Goal: Information Seeking & Learning: Check status

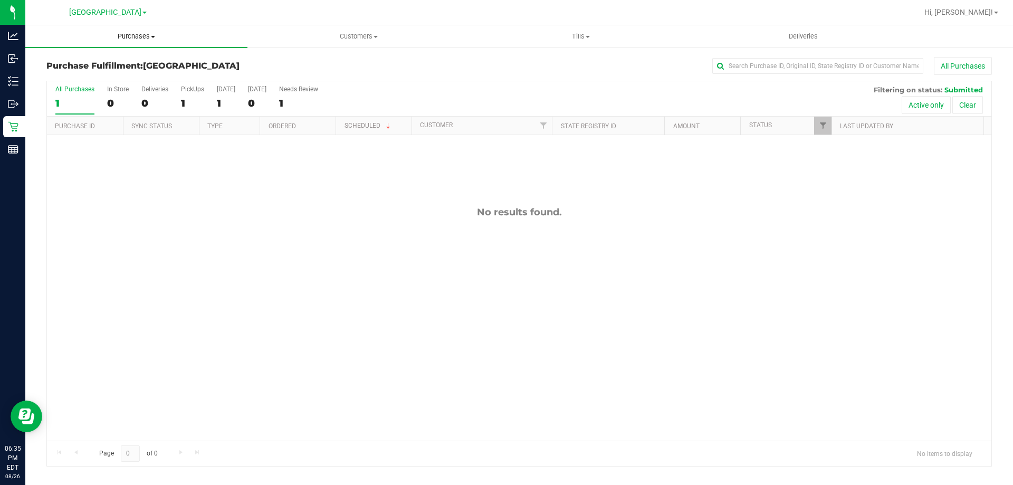
click at [138, 30] on uib-tab-heading "Purchases Summary of purchases Fulfillment All purchases" at bounding box center [136, 36] width 222 height 22
click at [137, 63] on li "Summary of purchases" at bounding box center [136, 64] width 222 height 13
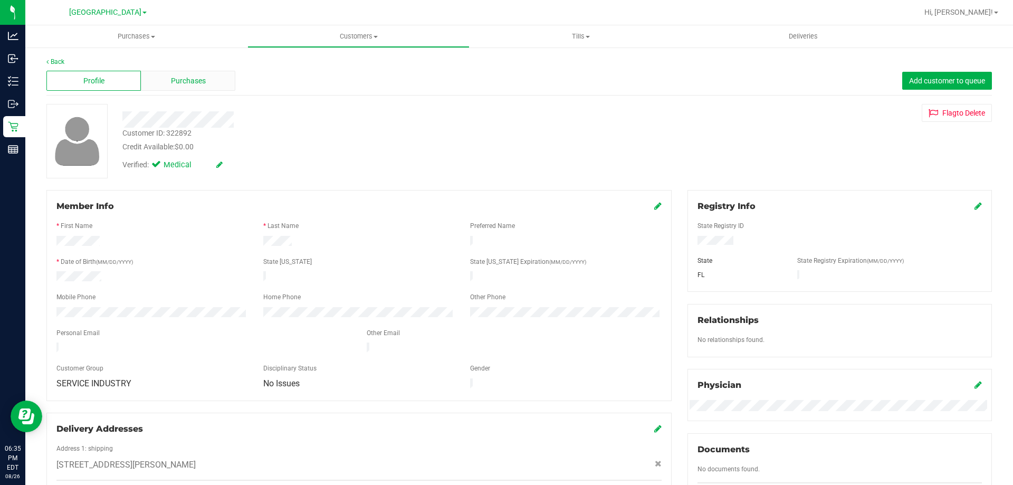
click at [150, 84] on div "Purchases" at bounding box center [188, 81] width 94 height 20
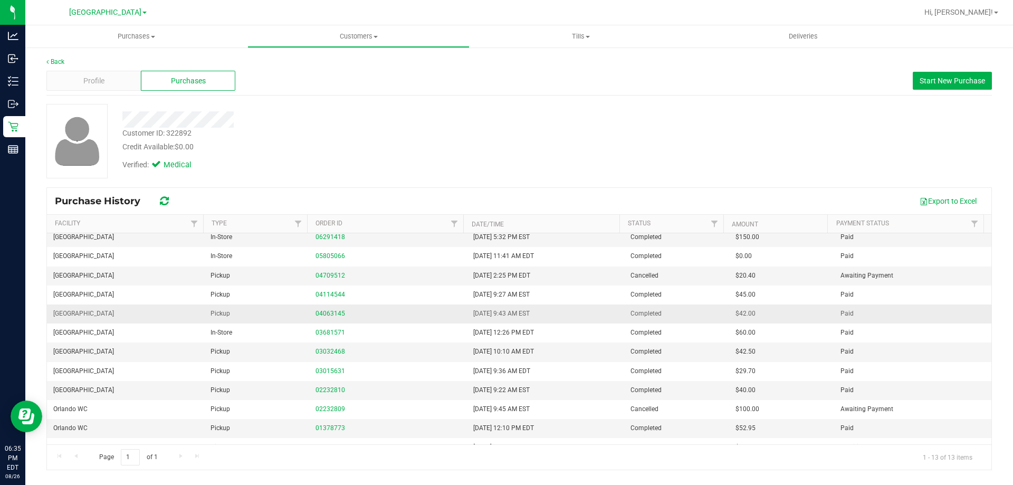
scroll to position [37, 0]
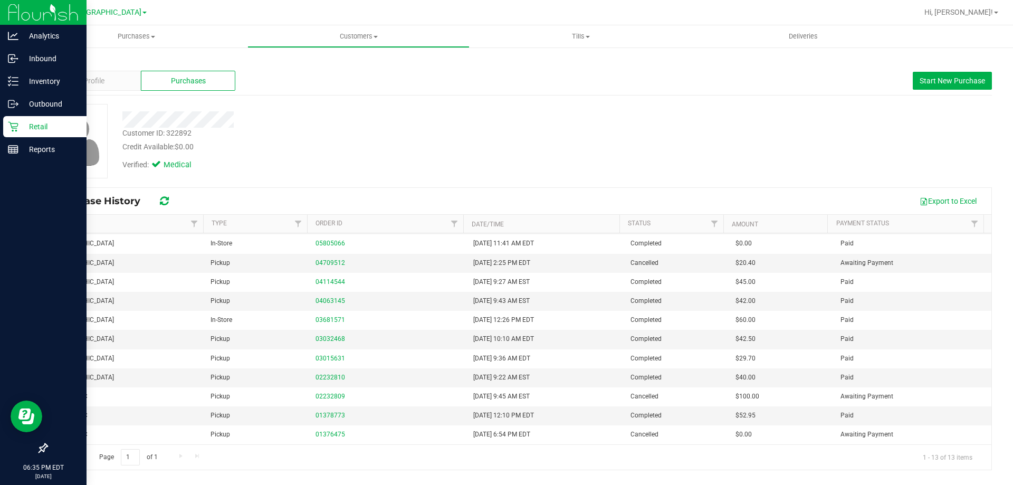
click at [22, 128] on p "Retail" at bounding box center [49, 126] width 63 height 13
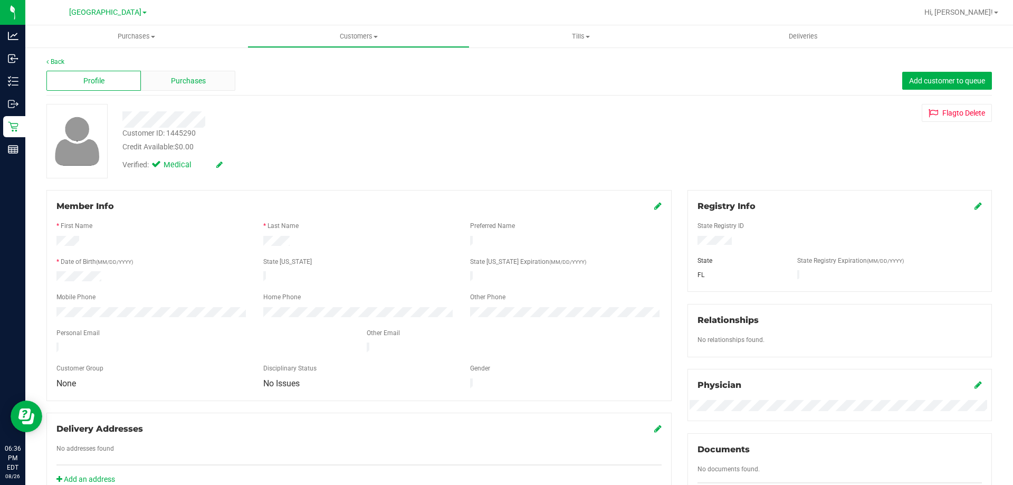
click at [171, 85] on span "Purchases" at bounding box center [188, 80] width 35 height 11
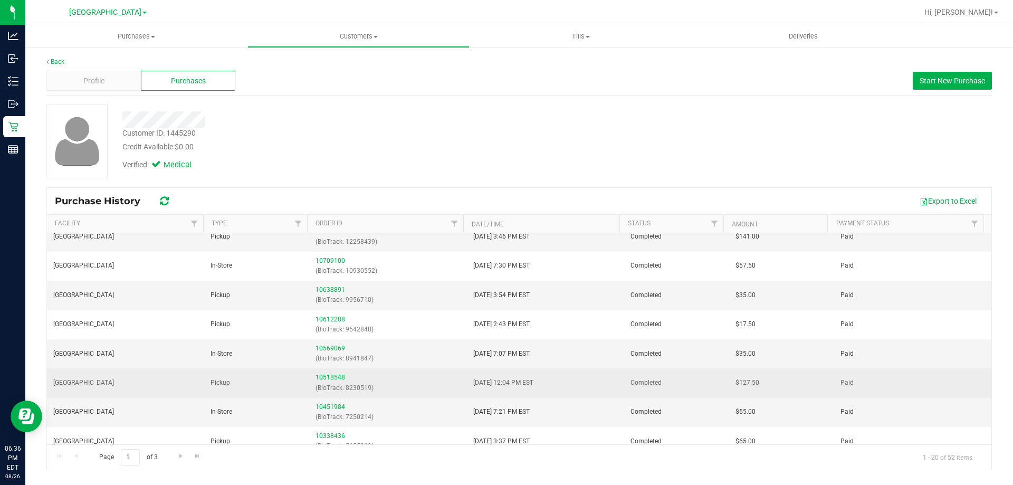
scroll to position [332, 0]
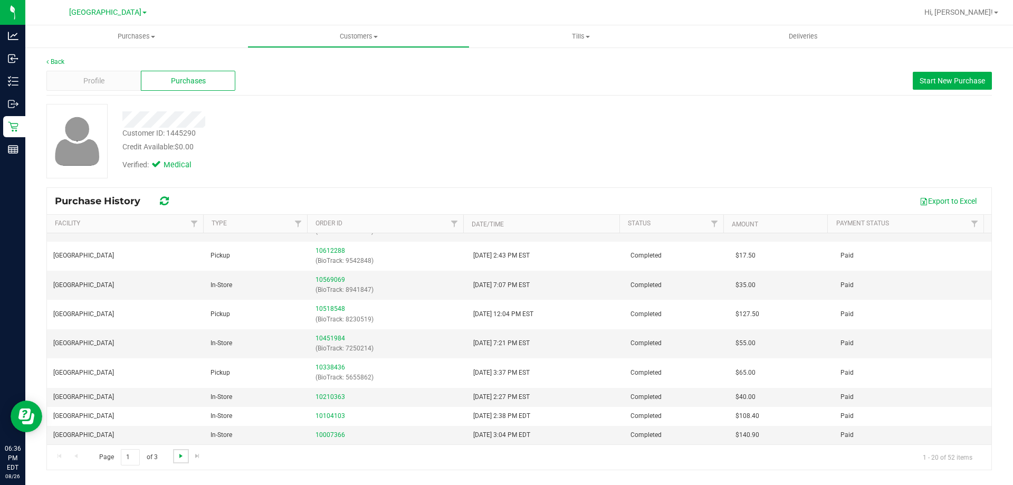
click at [179, 456] on span "Go to the next page" at bounding box center [181, 456] width 8 height 8
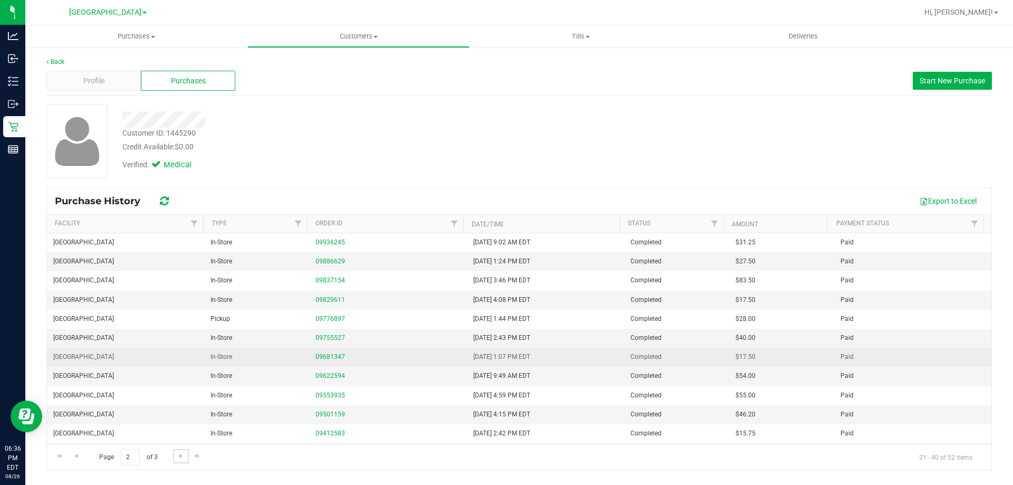
scroll to position [170, 0]
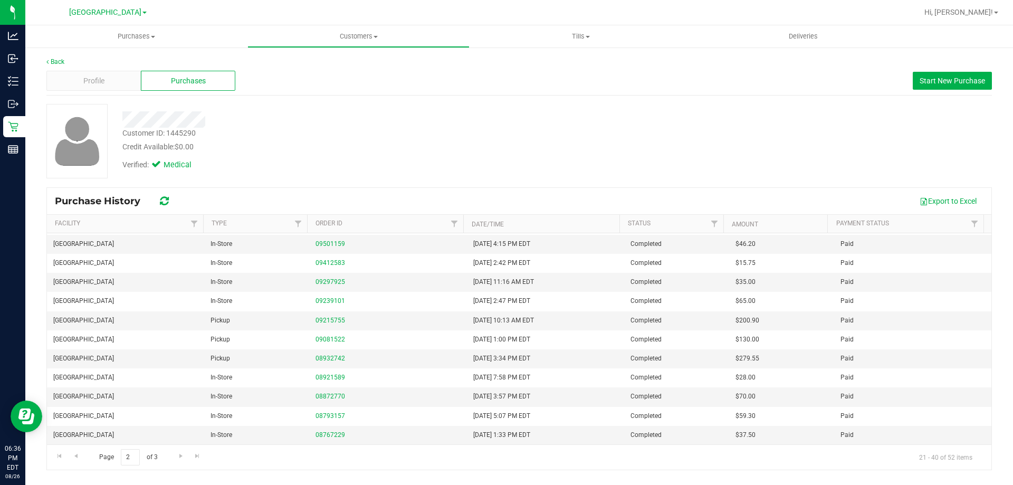
click at [109, 91] on div "Profile Purchases Start New Purchase" at bounding box center [518, 80] width 945 height 29
click at [111, 83] on div "Profile" at bounding box center [93, 81] width 94 height 20
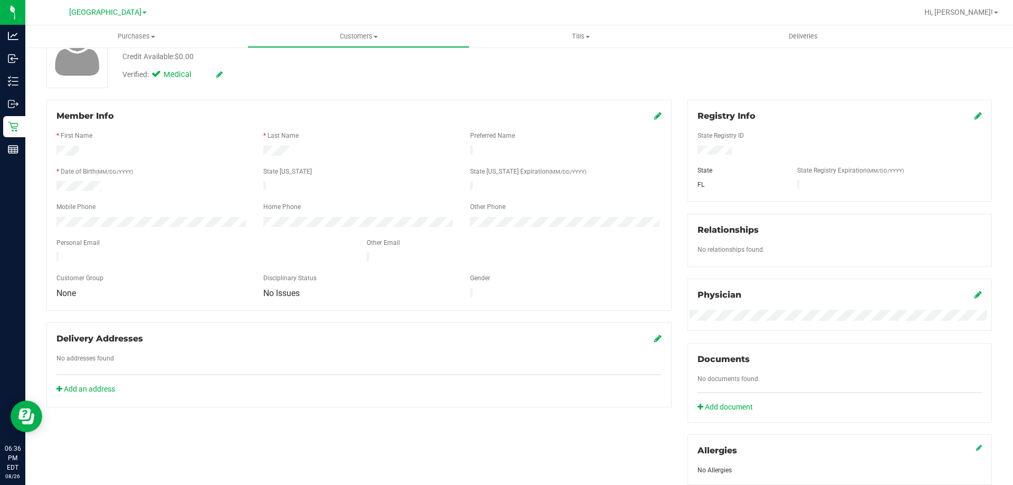
scroll to position [14, 0]
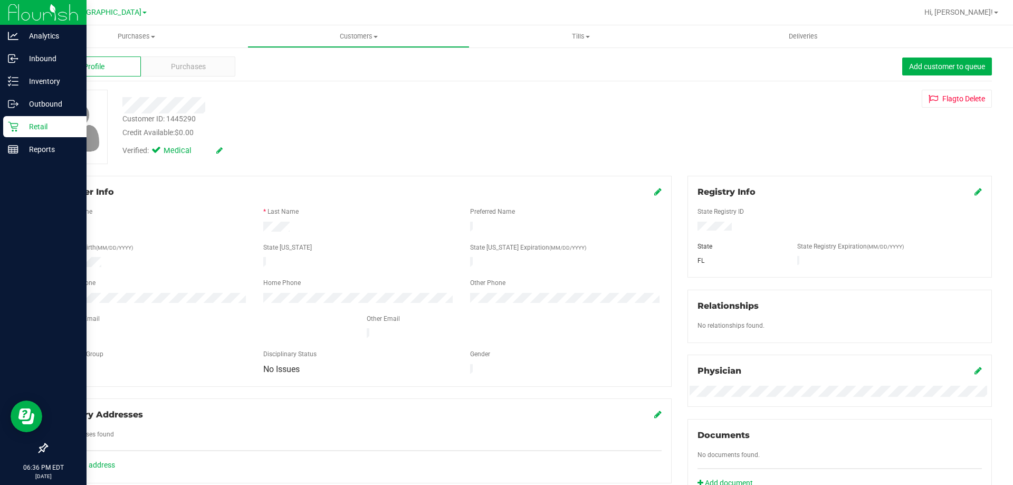
click at [21, 132] on p "Retail" at bounding box center [49, 126] width 63 height 13
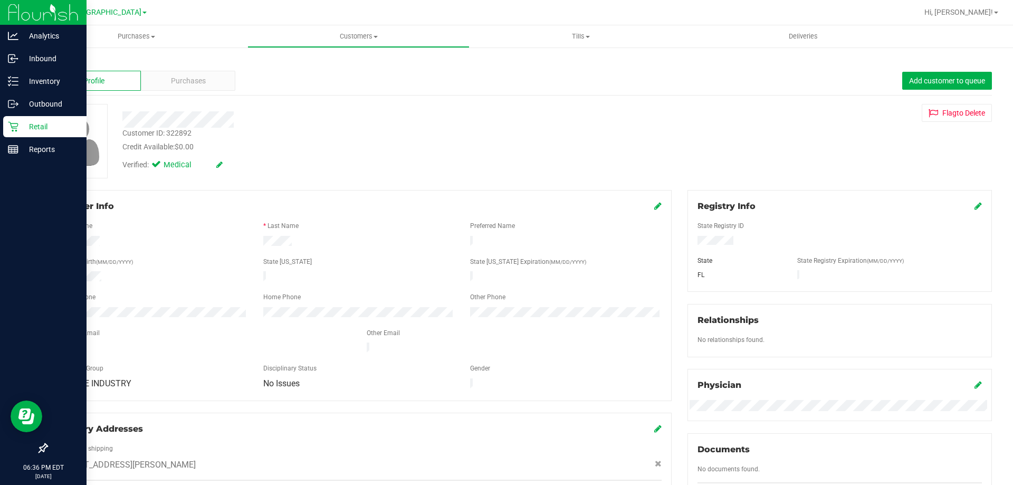
click at [22, 130] on p "Retail" at bounding box center [49, 126] width 63 height 13
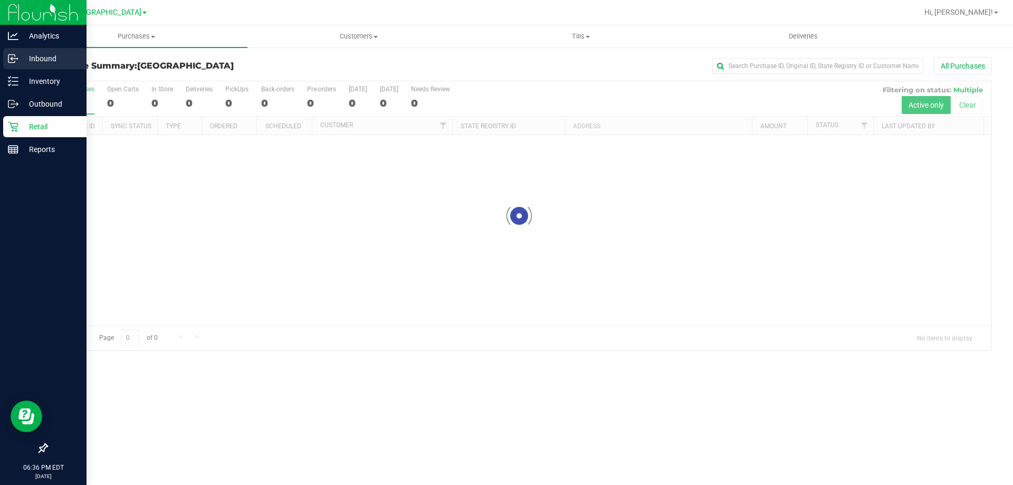
click at [46, 63] on p "Inbound" at bounding box center [49, 58] width 63 height 13
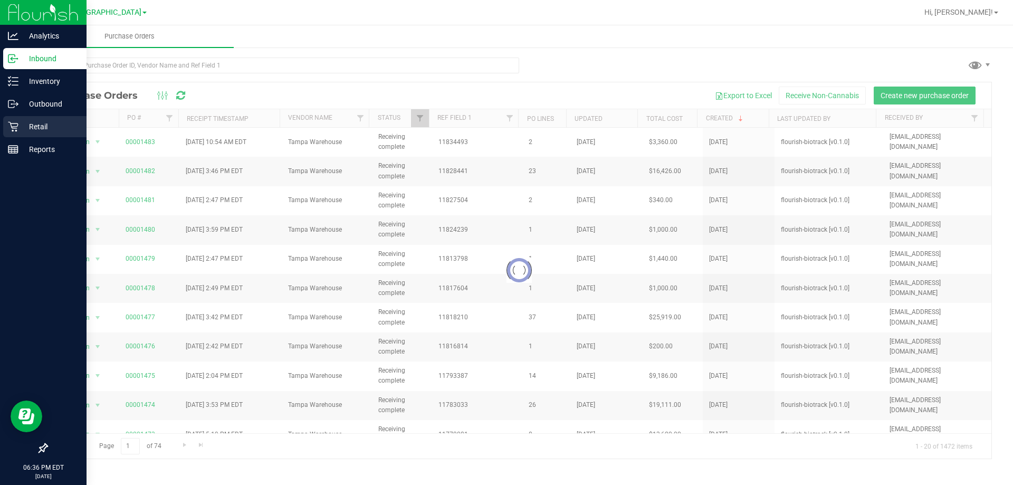
click at [71, 133] on div "Retail" at bounding box center [44, 126] width 83 height 21
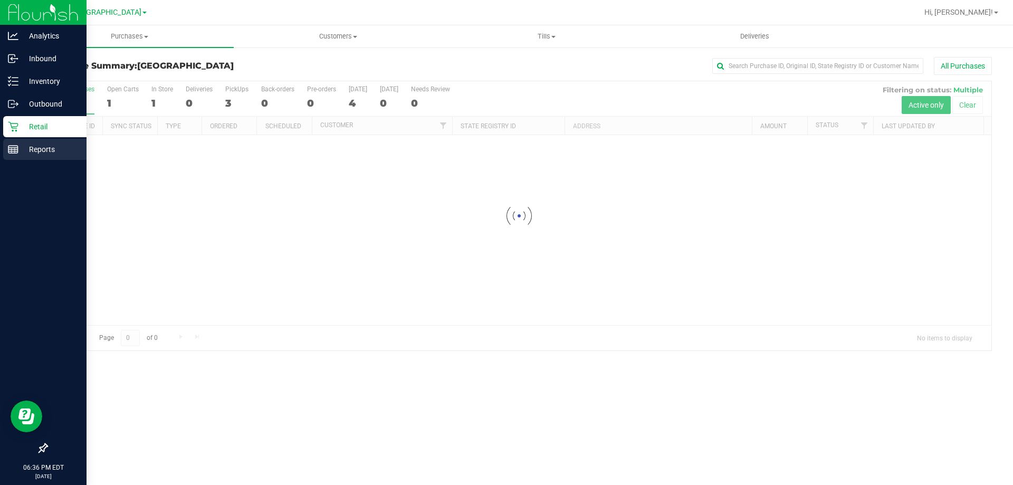
click at [71, 140] on div "Reports" at bounding box center [44, 149] width 83 height 21
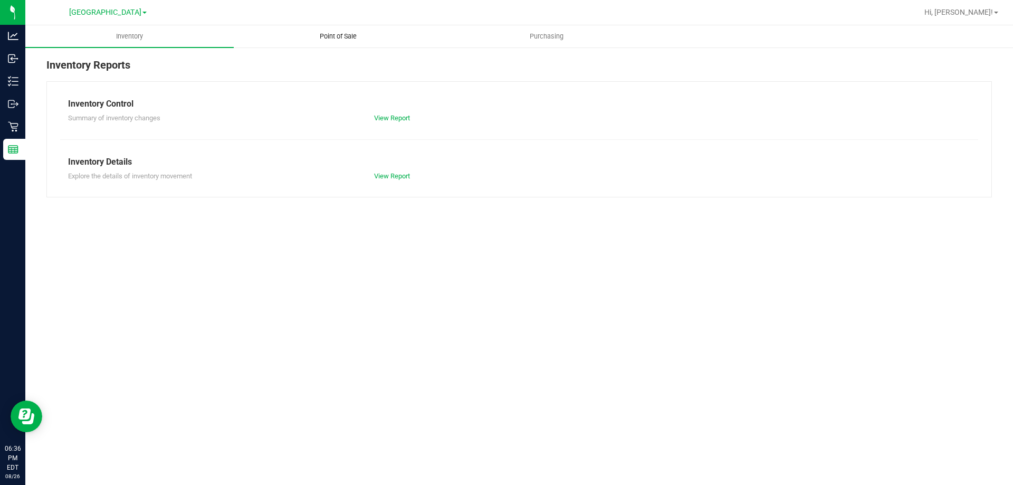
click at [367, 35] on span "Point of Sale" at bounding box center [337, 36] width 65 height 9
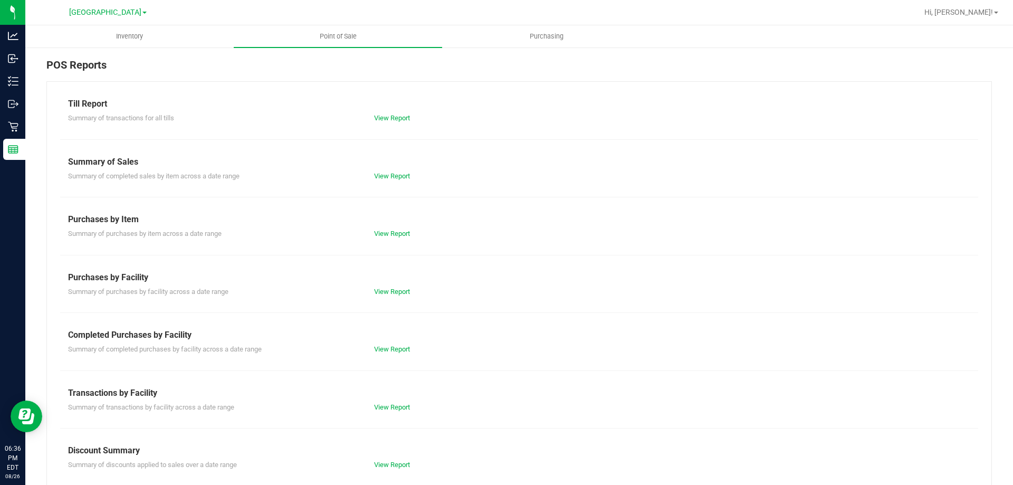
click at [393, 354] on div "Summary of completed purchases by facility across a date range View Report" at bounding box center [519, 347] width 918 height 13
click at [394, 355] on div "Till Report Summary of transactions for all tills View Report Summary of Sales …" at bounding box center [518, 312] width 945 height 463
click at [395, 349] on link "View Report" at bounding box center [392, 349] width 36 height 8
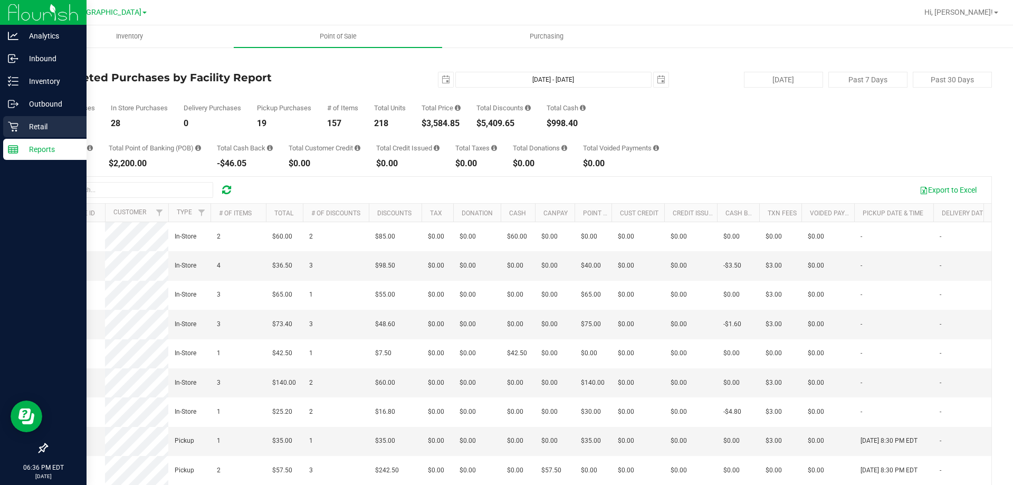
click at [13, 122] on icon at bounding box center [13, 126] width 11 height 11
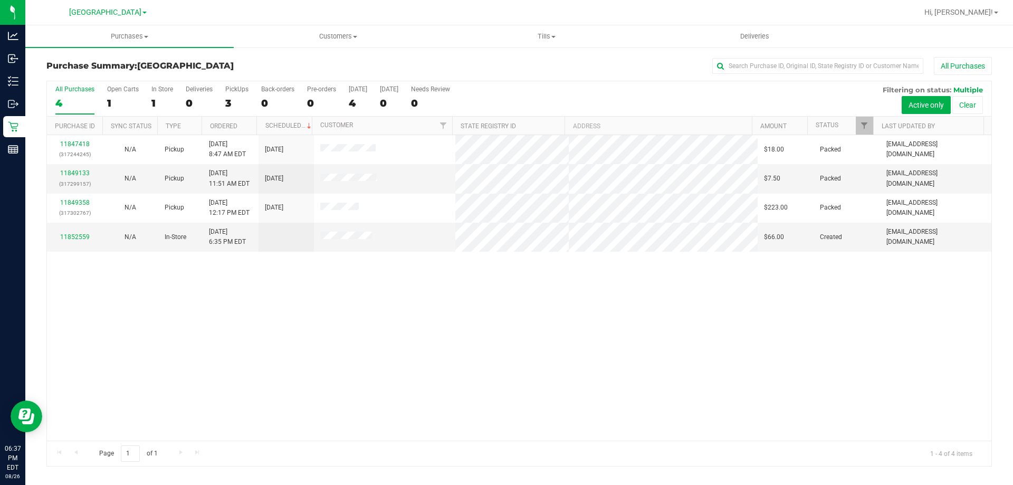
click at [407, 283] on div "11847418 (317244245) N/A Pickup [DATE] 8:47 AM EDT 8/26/2025 $18.00 Packed [EMA…" at bounding box center [519, 287] width 944 height 305
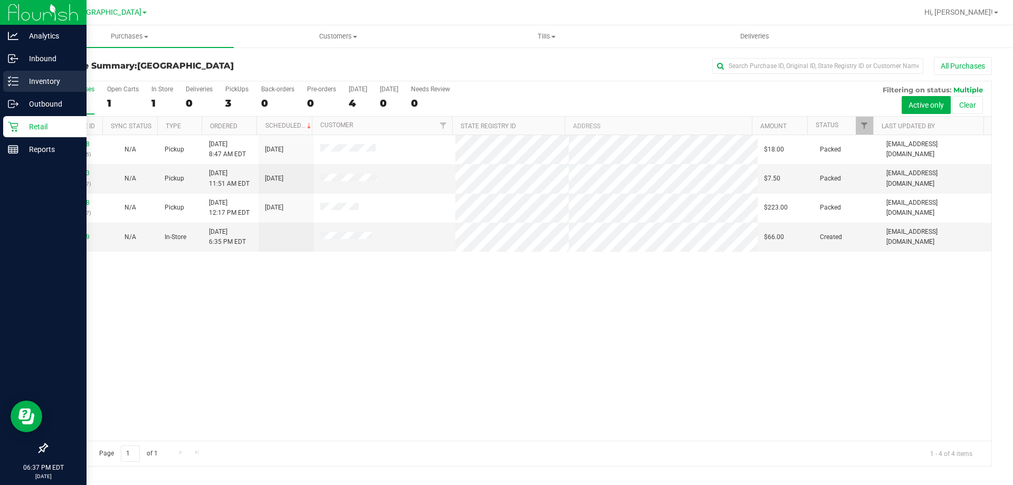
click at [21, 78] on p "Inventory" at bounding box center [49, 81] width 63 height 13
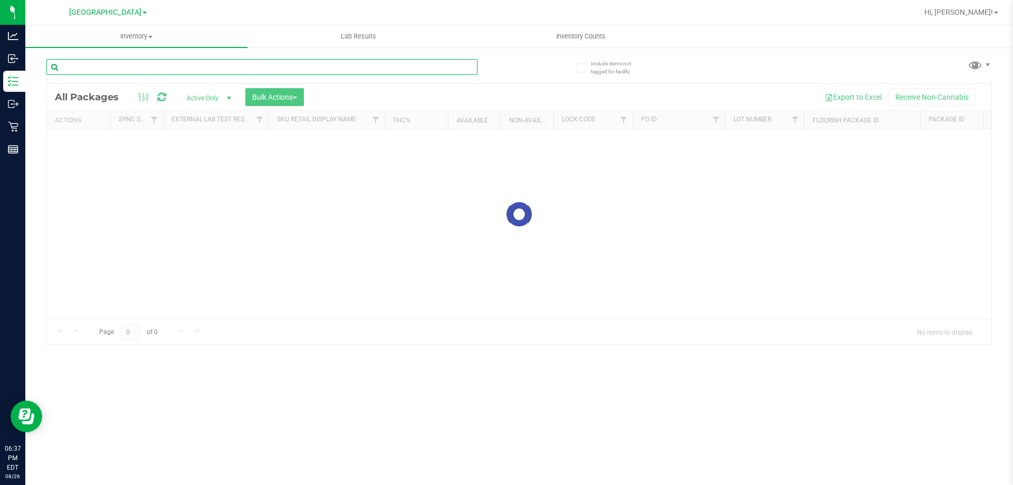
click at [146, 70] on input "text" at bounding box center [261, 67] width 431 height 16
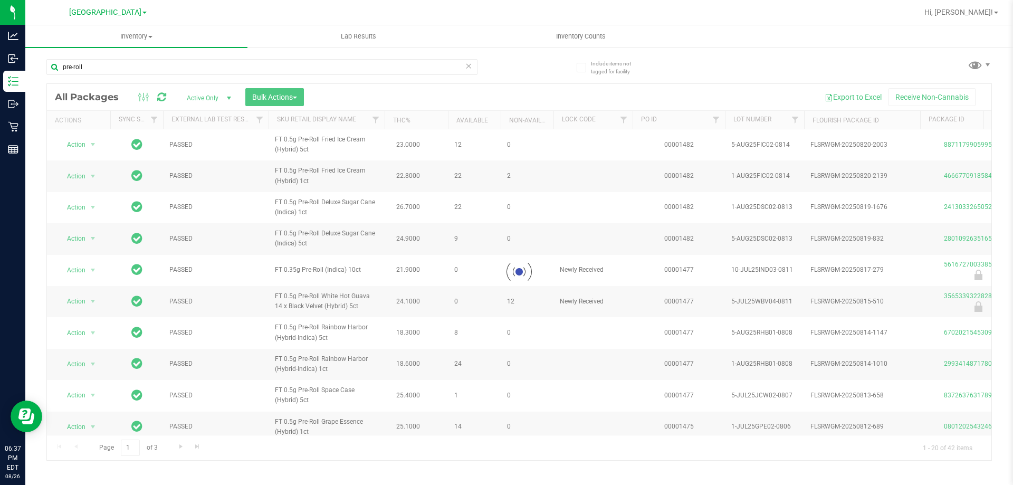
click at [348, 119] on div at bounding box center [519, 272] width 944 height 376
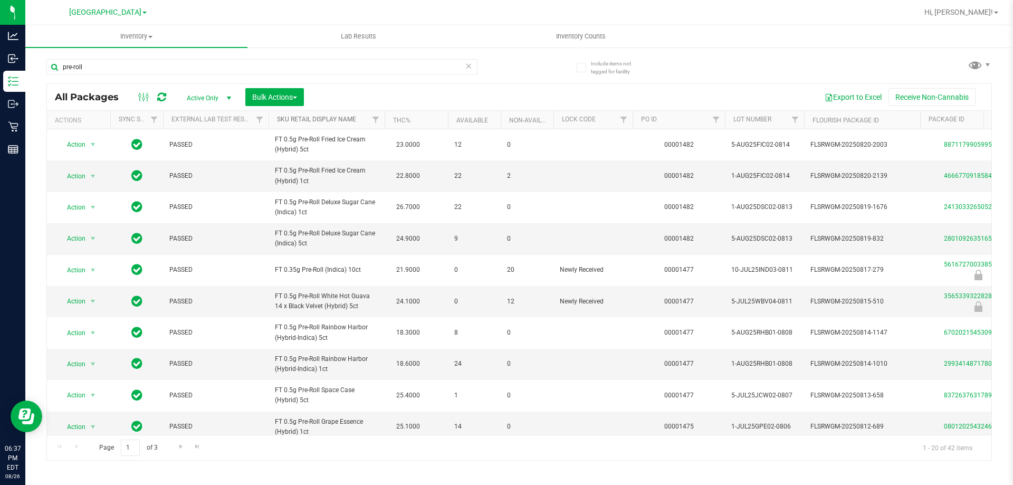
click at [340, 121] on link "Sku Retail Display Name" at bounding box center [316, 119] width 79 height 7
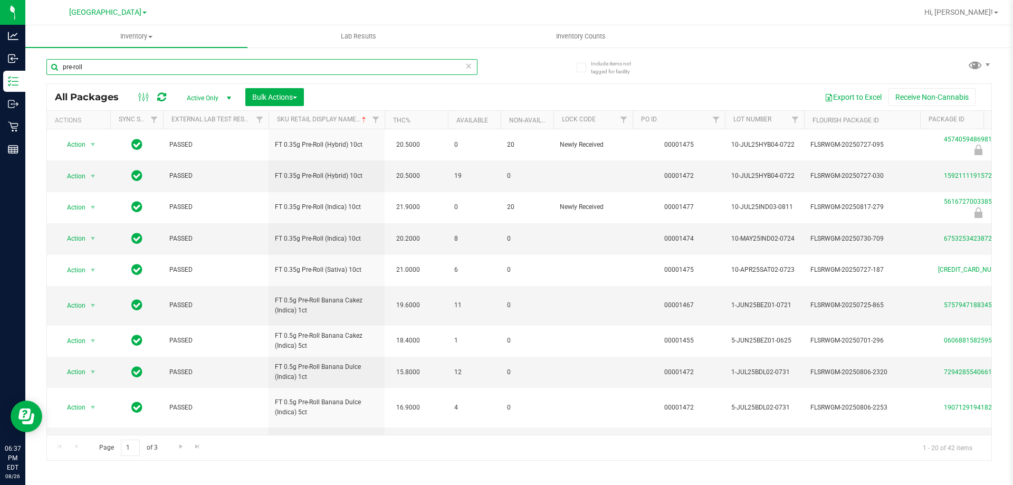
click at [217, 67] on input "pre-roll" at bounding box center [261, 67] width 431 height 16
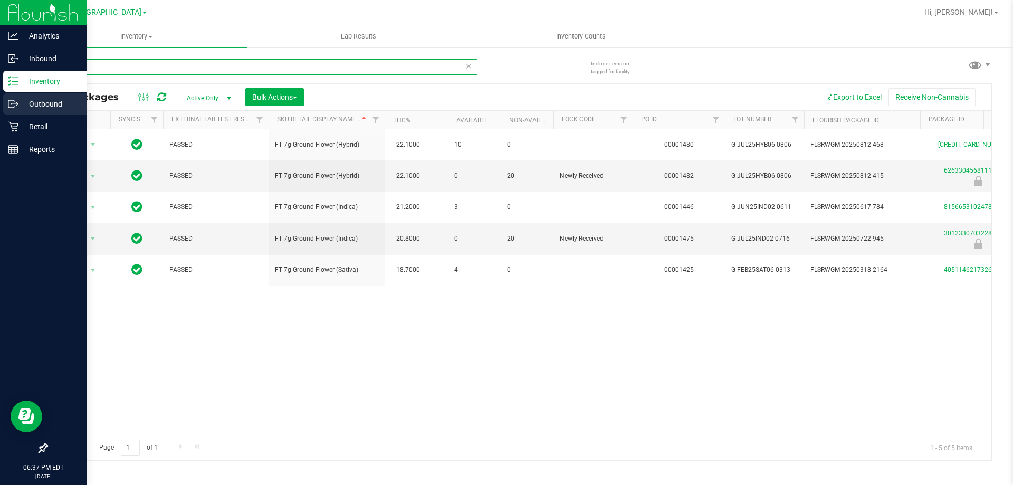
type input "ground"
click at [17, 114] on div "Outbound" at bounding box center [44, 103] width 83 height 21
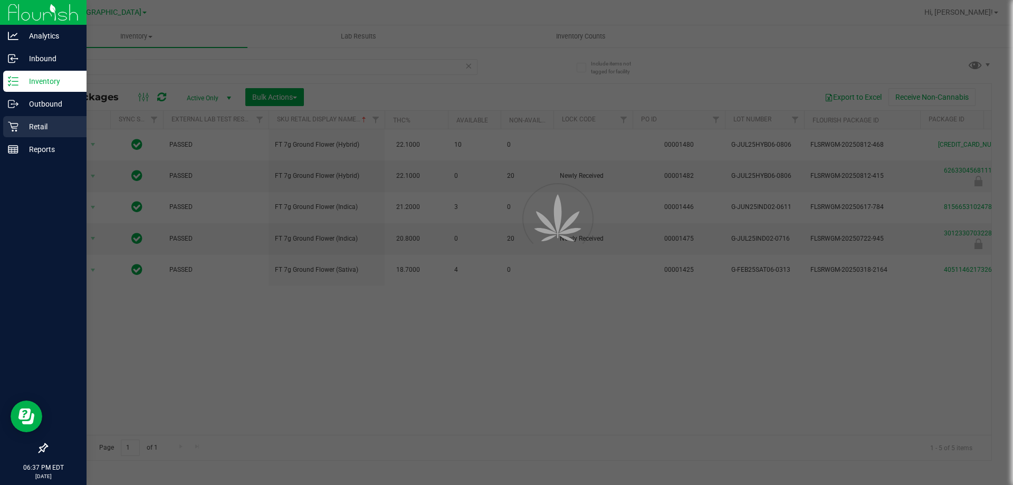
click at [18, 121] on icon at bounding box center [13, 126] width 11 height 11
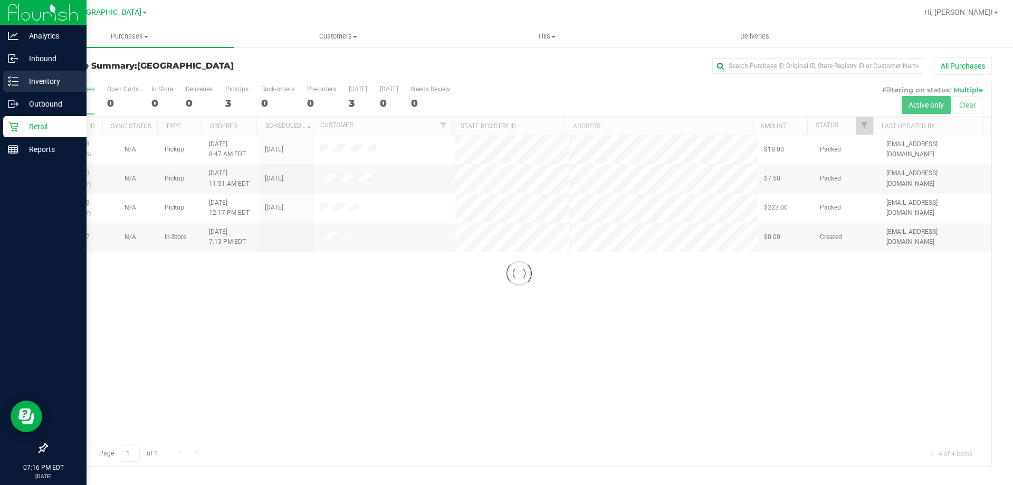
click at [25, 81] on p "Inventory" at bounding box center [49, 81] width 63 height 13
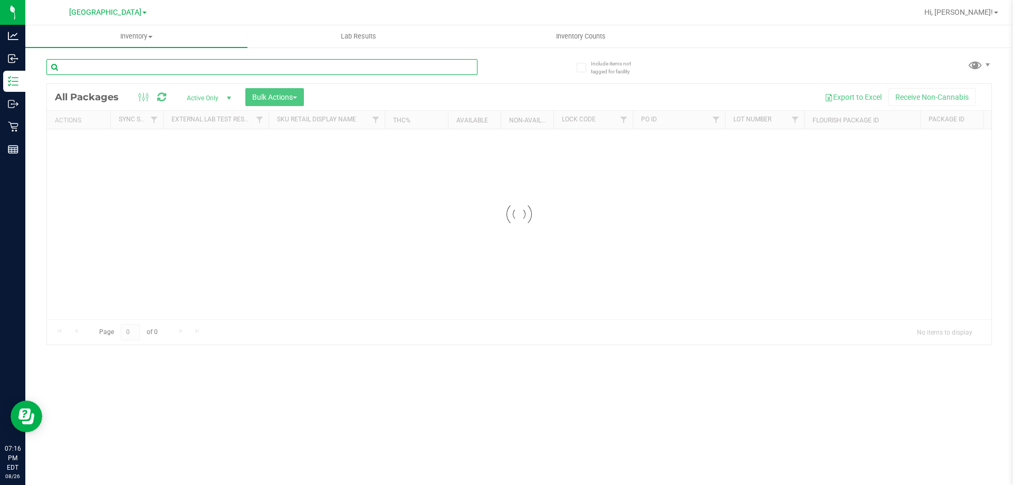
click at [150, 70] on input "text" at bounding box center [261, 67] width 431 height 16
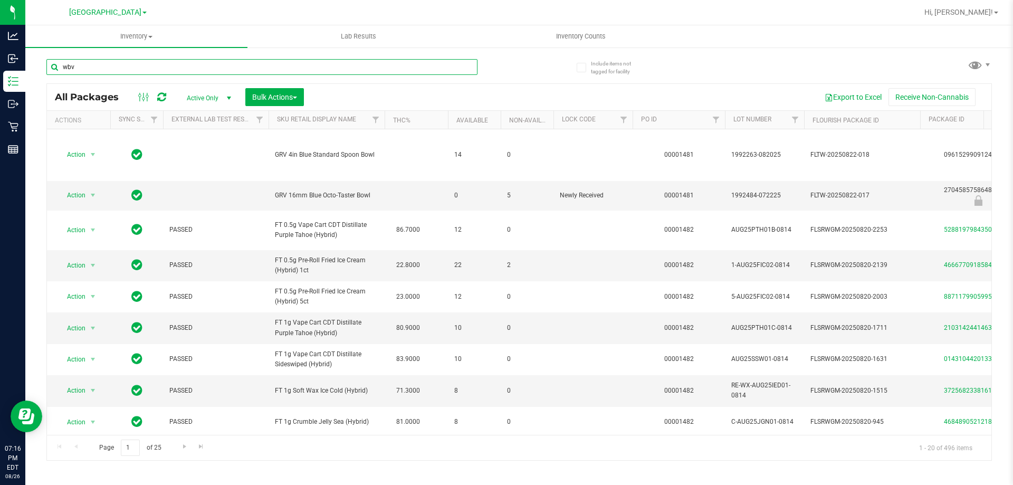
type input "wbv"
